Goal: Information Seeking & Learning: Learn about a topic

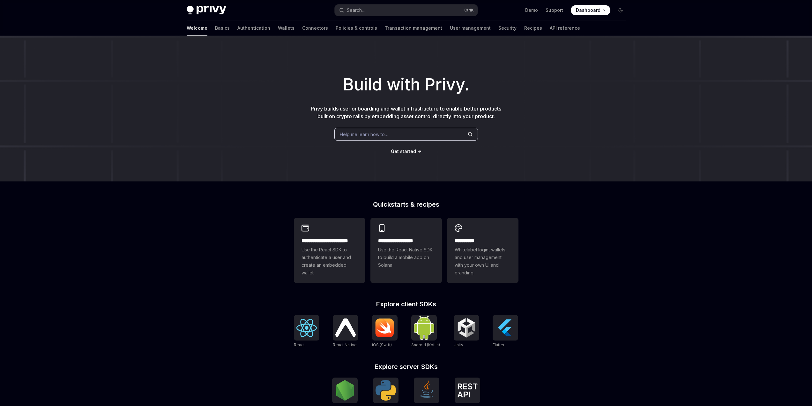
click at [201, 26] on div "Welcome Basics Authentication Wallets Connectors Policies & controls Transactio…" at bounding box center [383, 27] width 393 height 15
click at [215, 27] on link "Basics" at bounding box center [222, 27] width 15 height 15
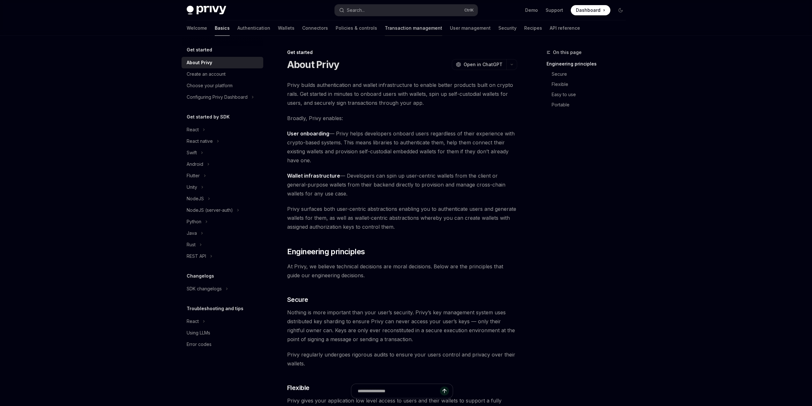
click at [385, 29] on link "Transaction management" at bounding box center [413, 27] width 57 height 15
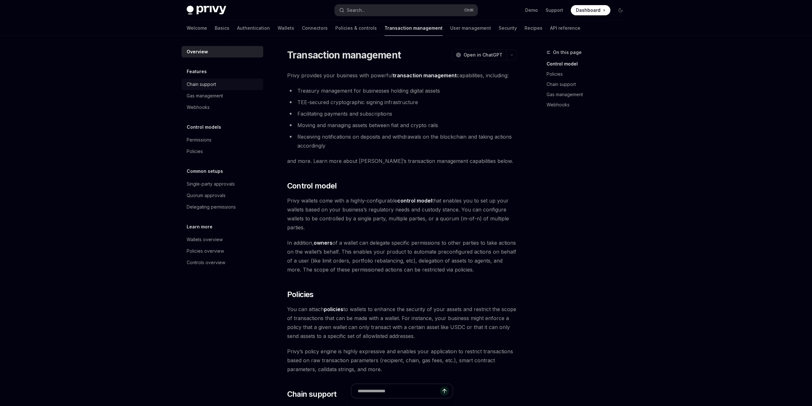
click at [219, 90] on link "Chain support" at bounding box center [223, 83] width 82 height 11
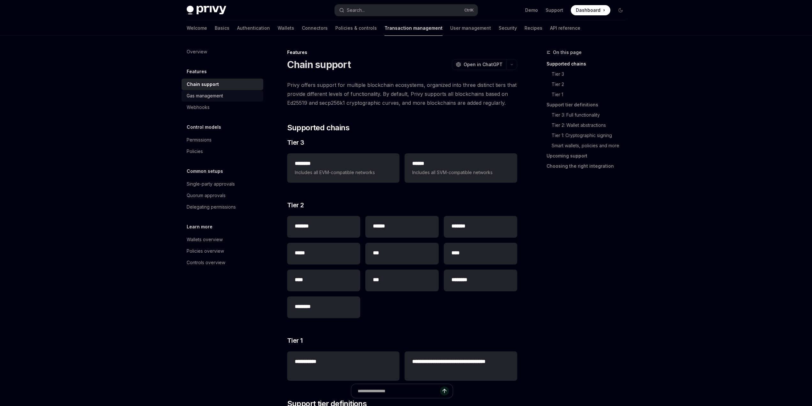
click at [220, 94] on div "Gas management" at bounding box center [205, 96] width 36 height 8
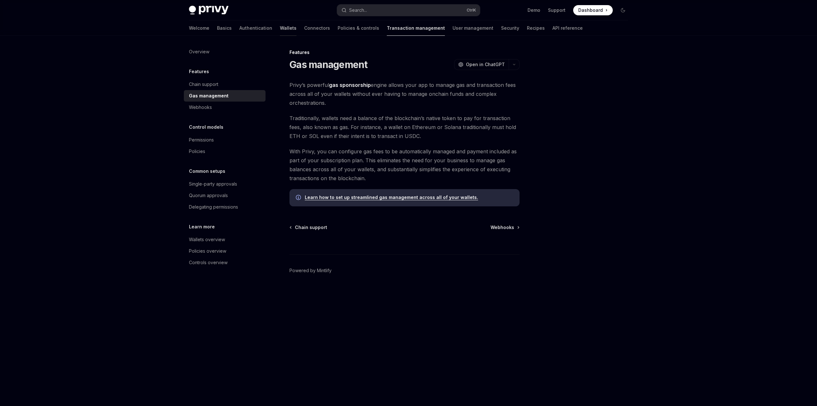
click at [280, 31] on link "Wallets" at bounding box center [288, 27] width 17 height 15
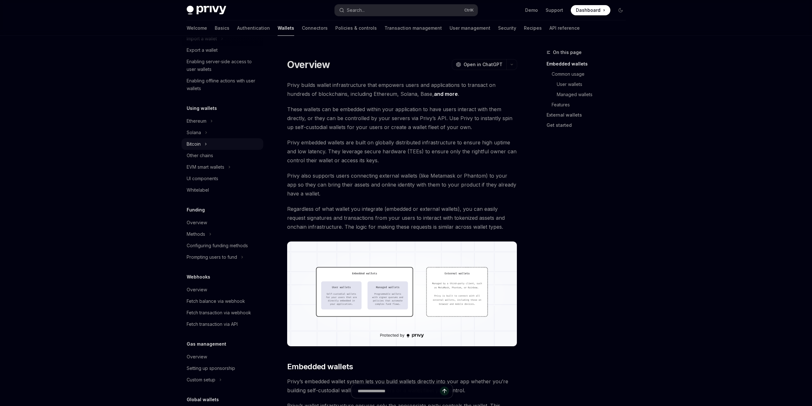
scroll to position [96, 0]
click at [205, 222] on div "Overview" at bounding box center [197, 222] width 20 height 8
type textarea "*"
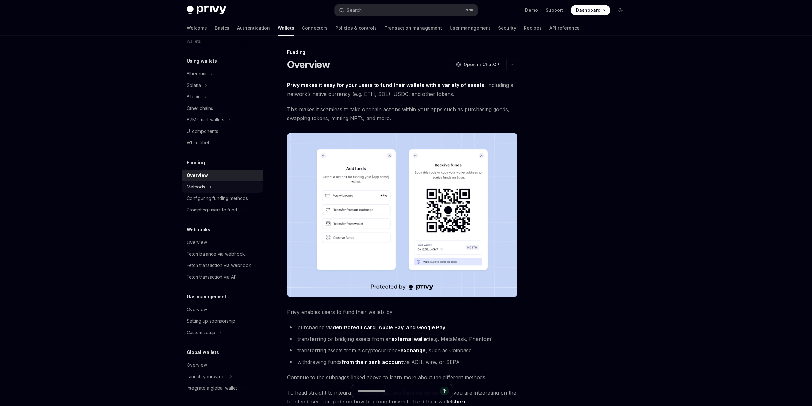
scroll to position [143, 0]
